Goal: Navigation & Orientation: Find specific page/section

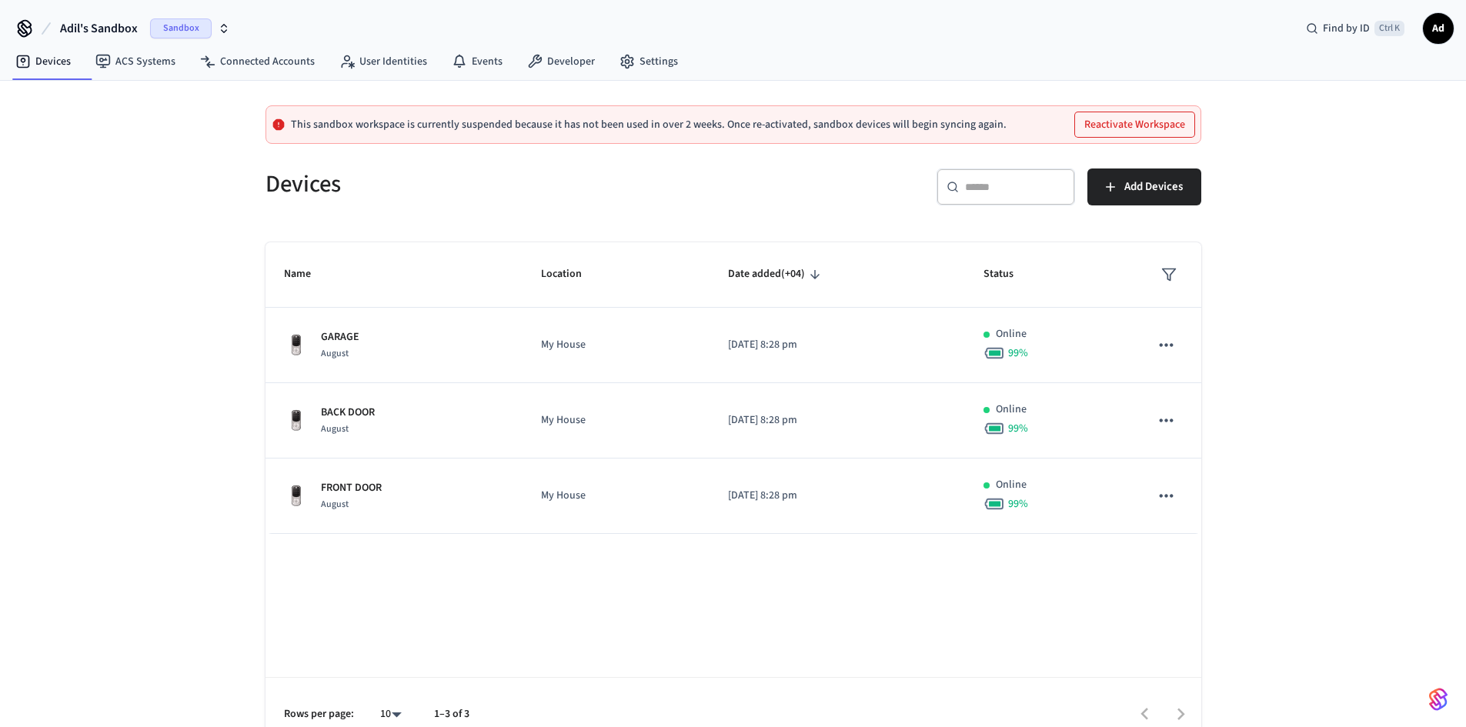
click at [212, 36] on span "Sandbox" at bounding box center [181, 28] width 62 height 20
click at [444, 196] on div "Devices" at bounding box center [485, 184] width 477 height 68
click at [25, 25] on icon at bounding box center [24, 28] width 25 height 25
click at [159, 72] on link "ACS Systems" at bounding box center [135, 62] width 105 height 28
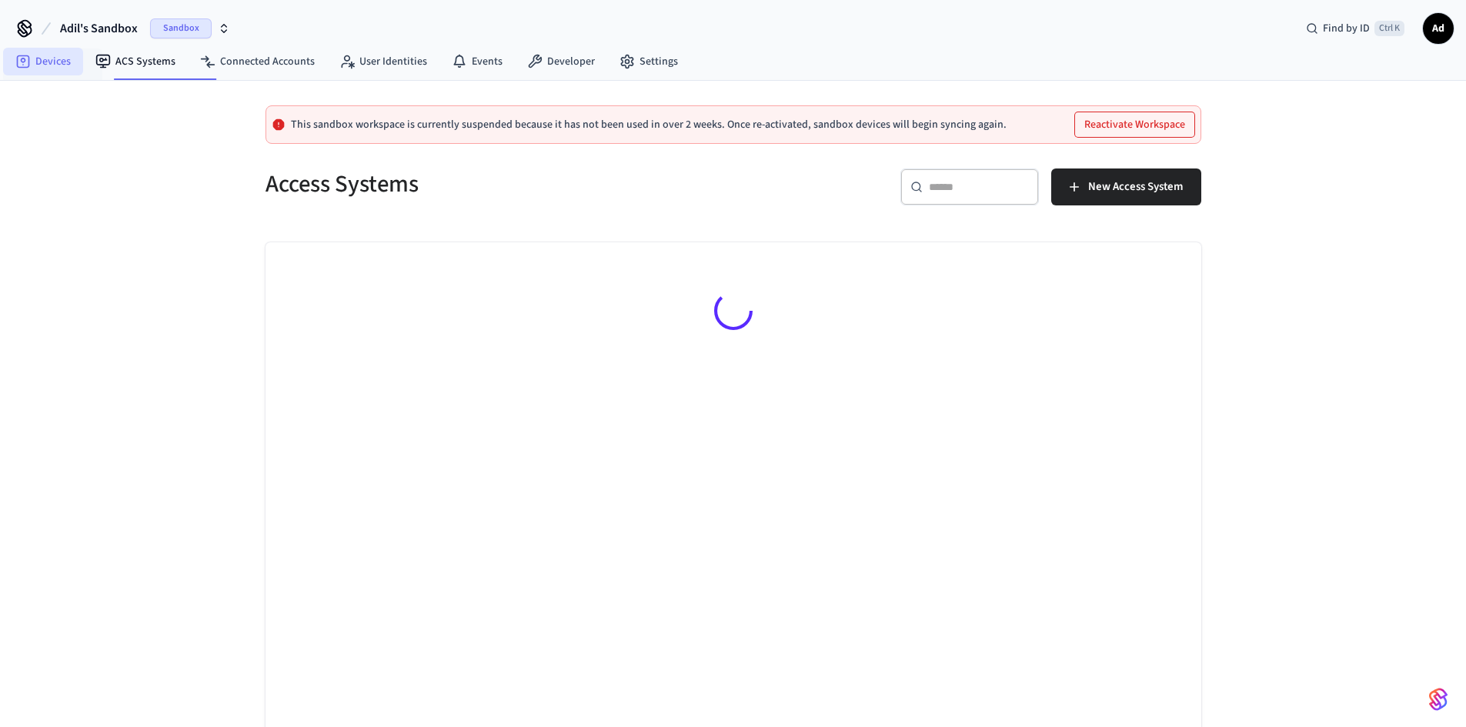
click at [27, 67] on icon at bounding box center [22, 61] width 15 height 15
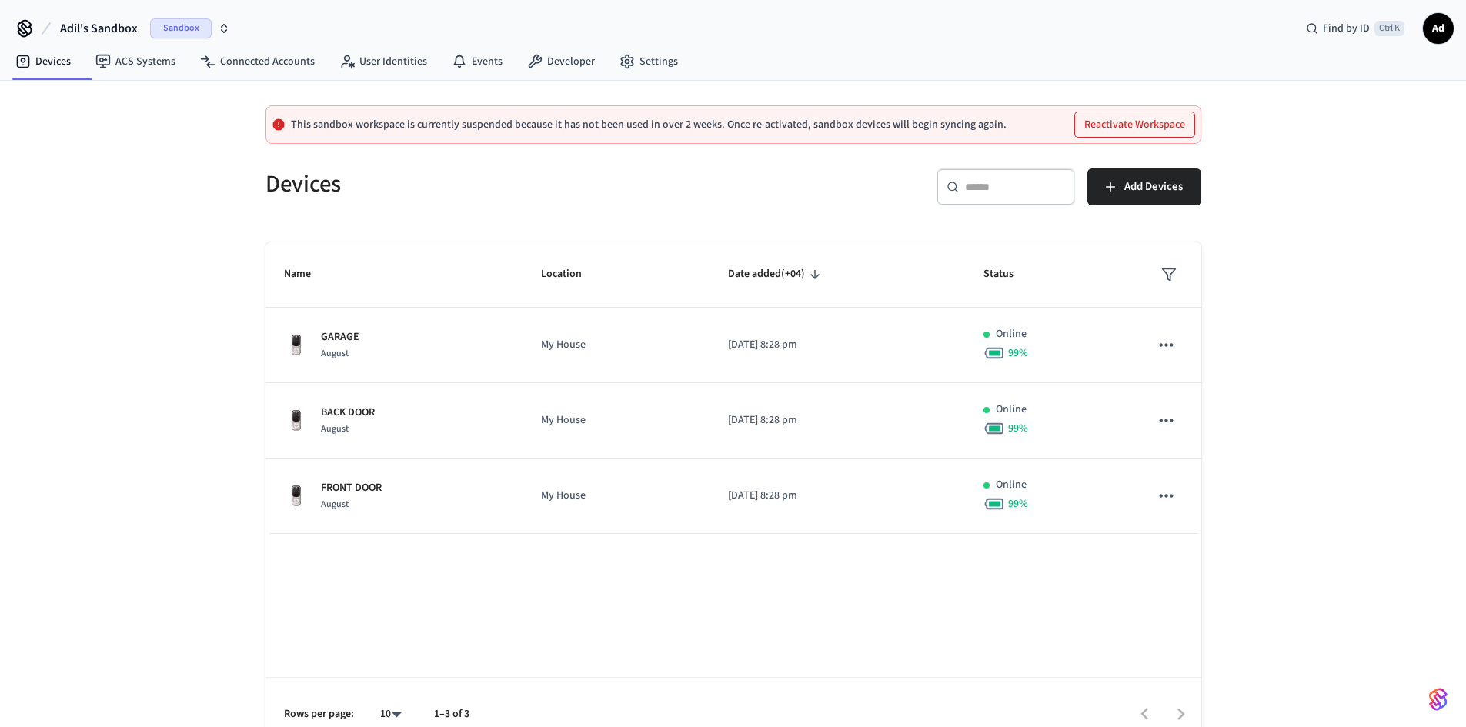
click at [37, 38] on icon at bounding box center [24, 28] width 25 height 25
click at [35, 39] on icon at bounding box center [24, 28] width 25 height 25
